Goal: Task Accomplishment & Management: Use online tool/utility

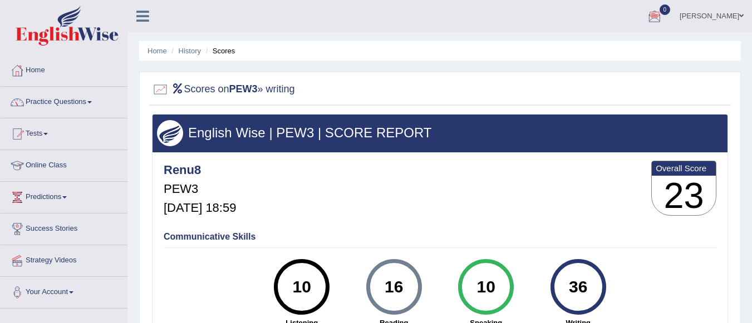
click at [671, 13] on span "0" at bounding box center [664, 9] width 11 height 11
click at [609, 46] on strong "See All Alerts" at bounding box center [584, 46] width 50 height 9
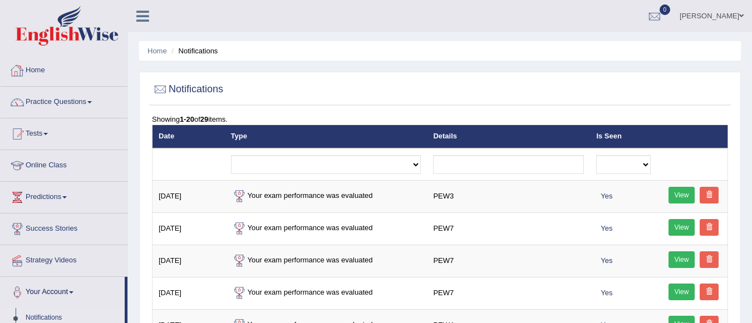
click at [33, 70] on link "Home" at bounding box center [64, 69] width 127 height 28
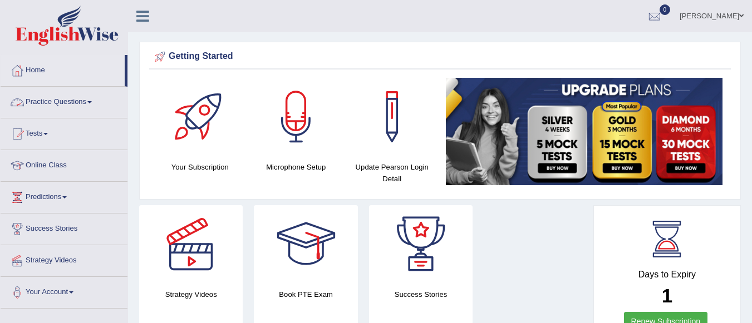
click at [74, 96] on link "Practice Questions" at bounding box center [64, 101] width 127 height 28
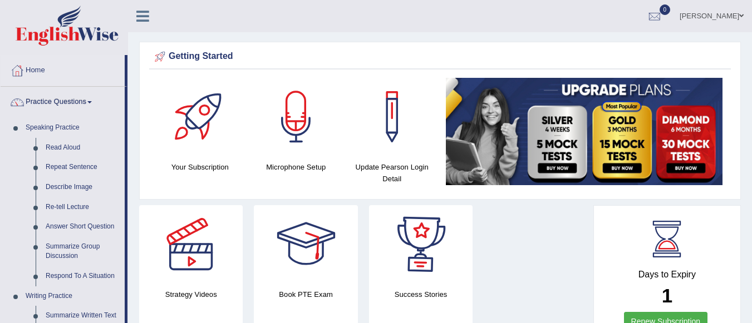
scroll to position [283, 0]
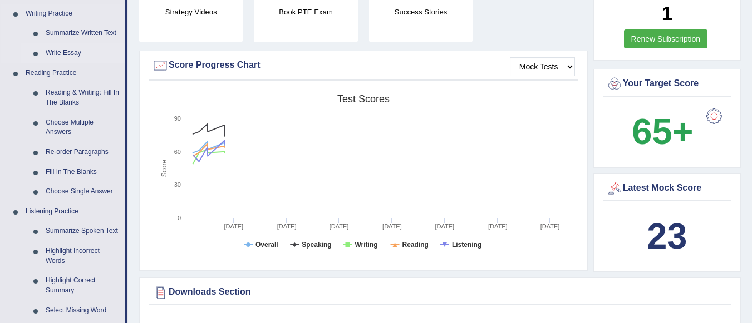
click at [72, 51] on link "Write Essay" at bounding box center [83, 53] width 84 height 20
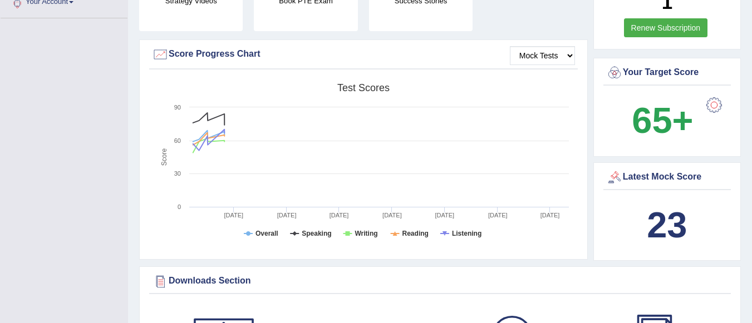
scroll to position [329, 0]
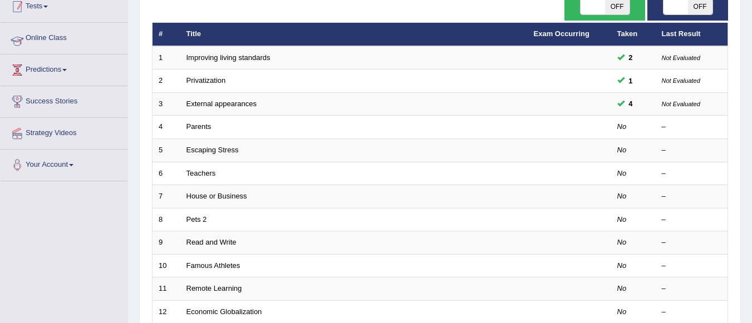
scroll to position [134, 0]
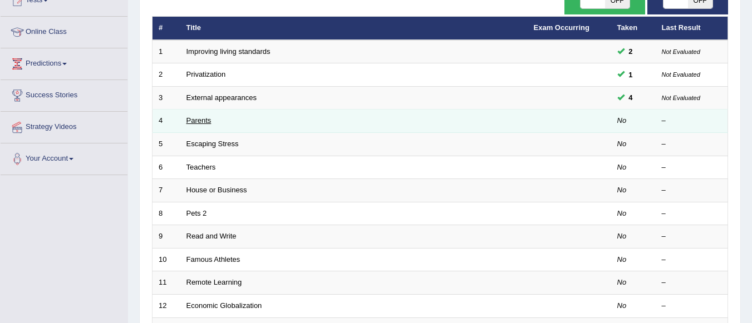
click at [201, 121] on link "Parents" at bounding box center [198, 120] width 25 height 8
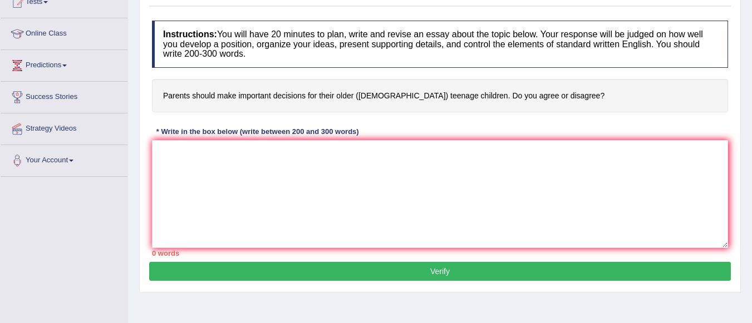
scroll to position [134, 0]
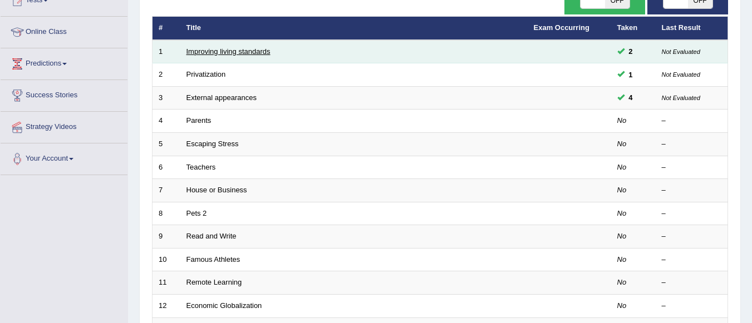
click at [247, 55] on link "Improving living standards" at bounding box center [228, 51] width 84 height 8
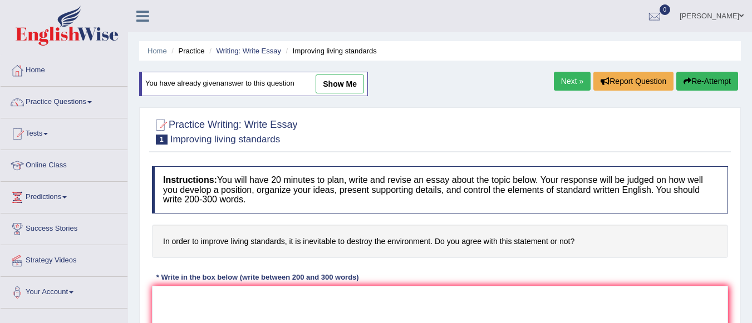
click at [353, 82] on link "show me" at bounding box center [340, 84] width 48 height 19
type textarea "The increasing influence of Improving living standards on our lives has ignited…"
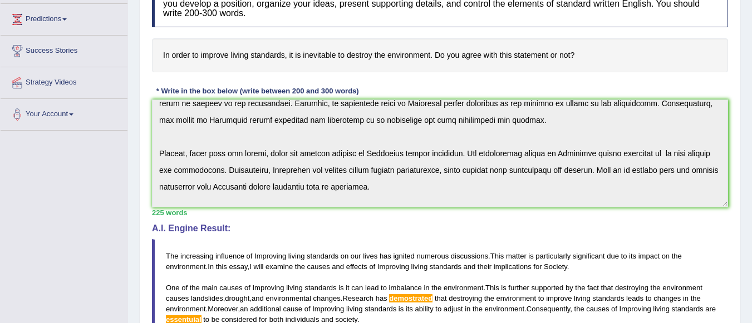
scroll to position [134, 0]
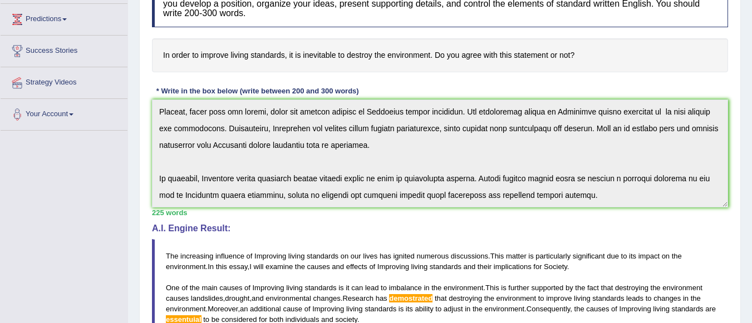
click at [712, 214] on div "Instructions: You will have 20 minutes to plan, write and revise an essay about…" at bounding box center [439, 246] width 581 height 544
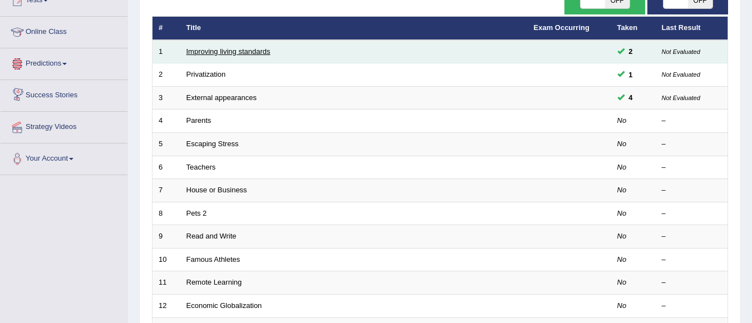
click at [217, 53] on link "Improving living standards" at bounding box center [228, 51] width 84 height 8
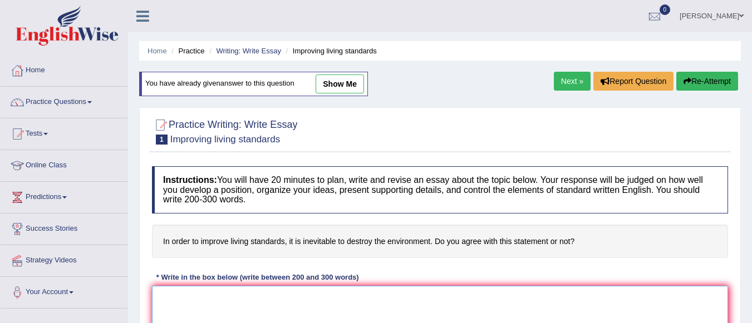
paste textarea "he increasing influence of Improving living standards on our lives has ignited …"
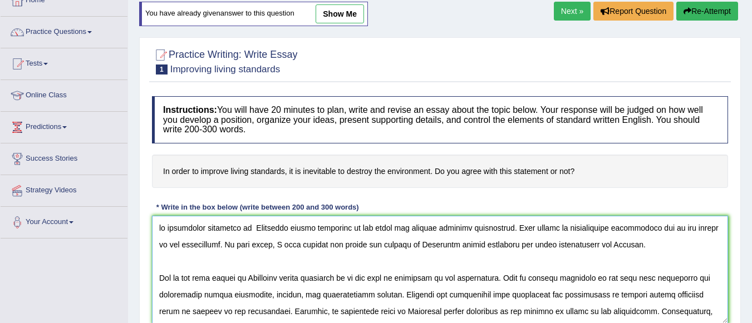
scroll to position [126, 0]
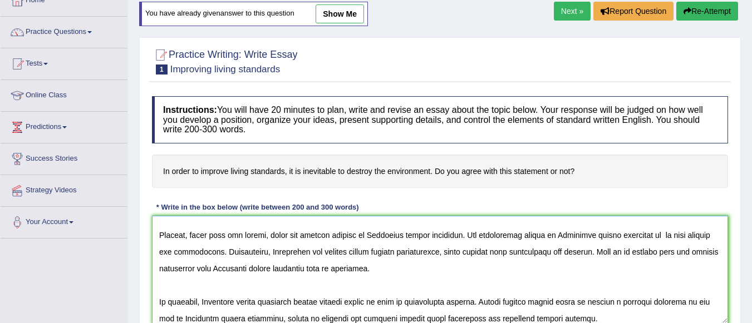
click at [160, 300] on textarea at bounding box center [440, 270] width 576 height 108
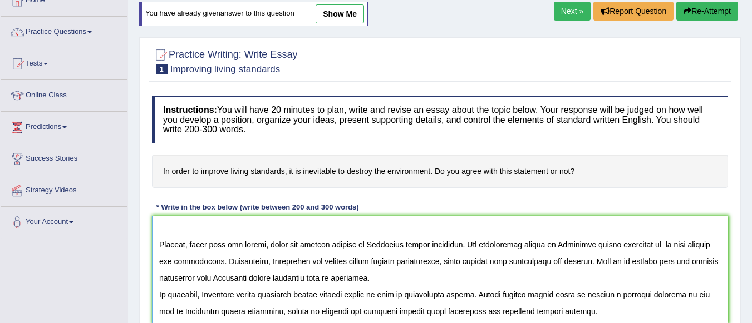
scroll to position [117, 0]
click at [159, 241] on textarea at bounding box center [440, 270] width 576 height 108
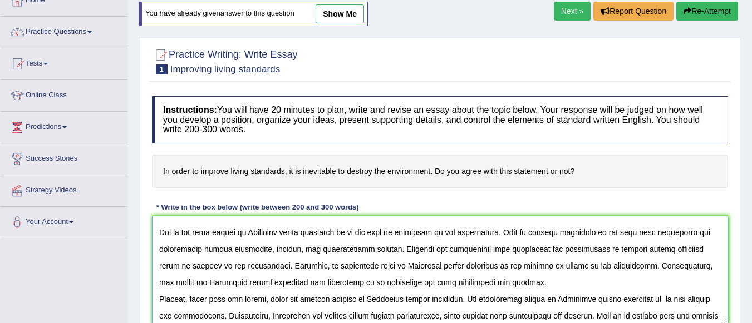
scroll to position [7, 0]
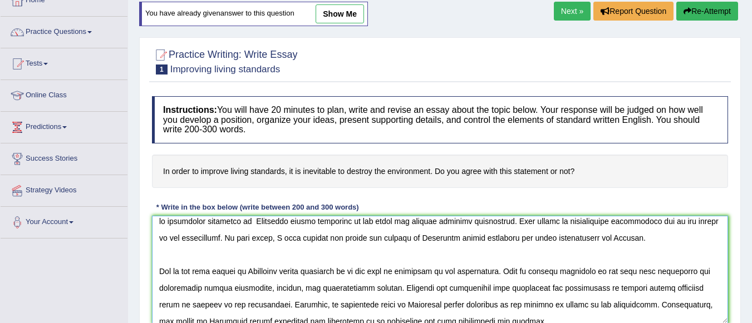
click at [159, 272] on textarea at bounding box center [440, 270] width 576 height 108
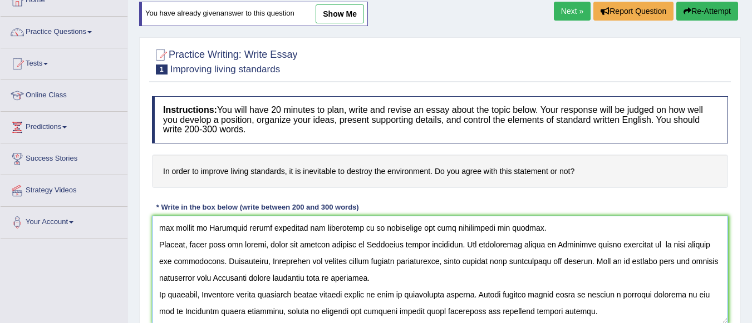
scroll to position [261, 0]
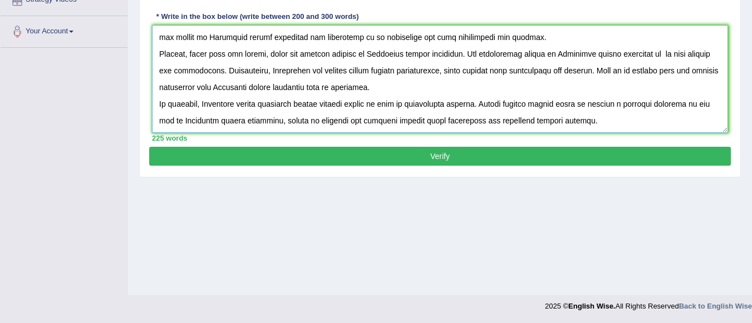
type textarea "he increasing influence of Improving living standards on our lives has ignited …"
click at [500, 145] on div "Instructions: You will have 20 minutes to plan, write and revise an essay about…" at bounding box center [439, 23] width 581 height 247
click at [470, 157] on button "Verify" at bounding box center [439, 156] width 581 height 19
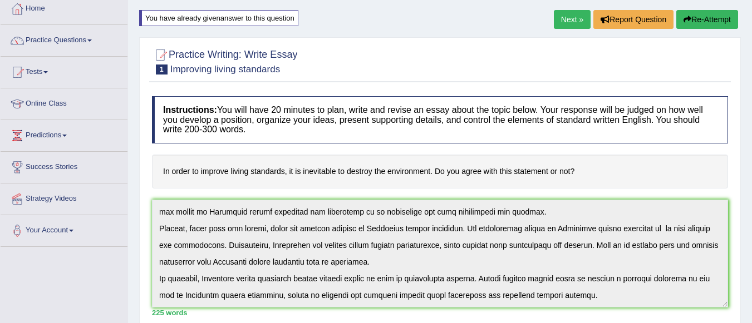
scroll to position [61, 0]
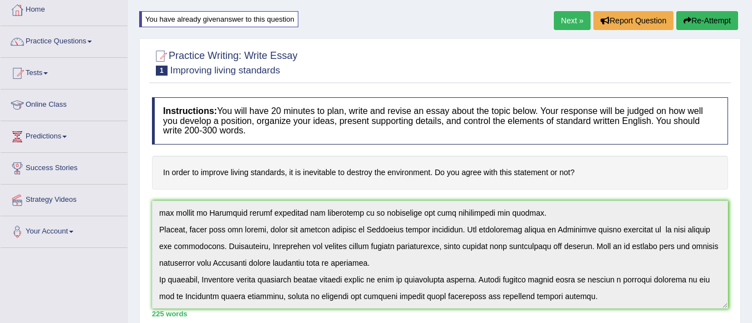
click at [411, 67] on div at bounding box center [440, 62] width 576 height 34
